Goal: Information Seeking & Learning: Find specific page/section

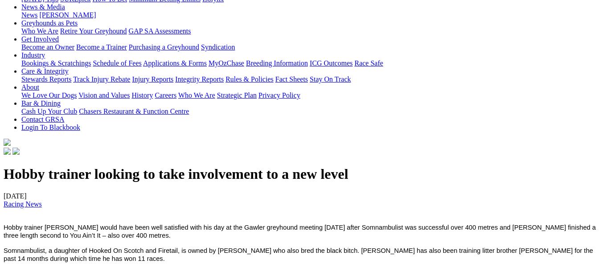
scroll to position [134, 0]
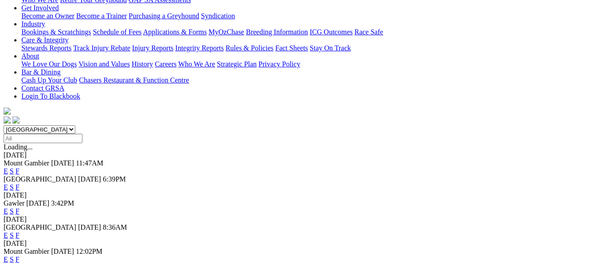
scroll to position [134, 0]
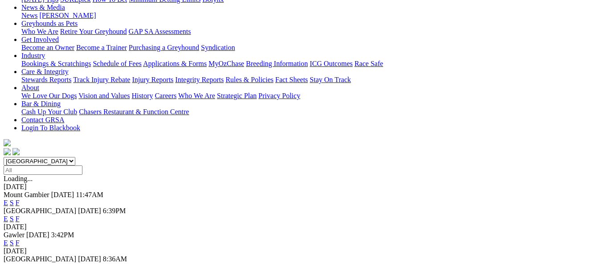
click at [20, 215] on link "F" at bounding box center [18, 219] width 4 height 8
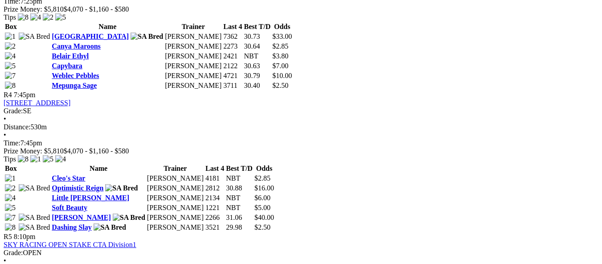
scroll to position [802, 0]
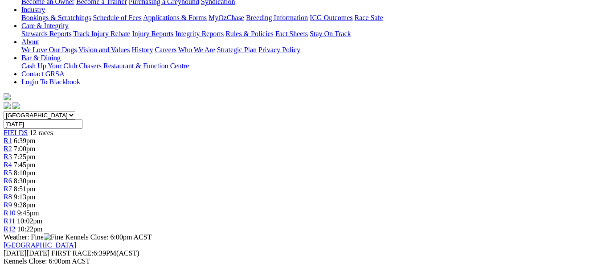
scroll to position [170, 0]
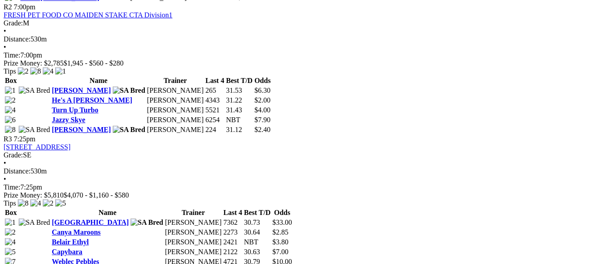
scroll to position [624, 0]
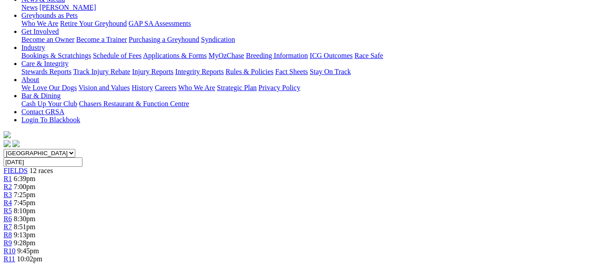
scroll to position [134, 0]
